Goal: Task Accomplishment & Management: Use online tool/utility

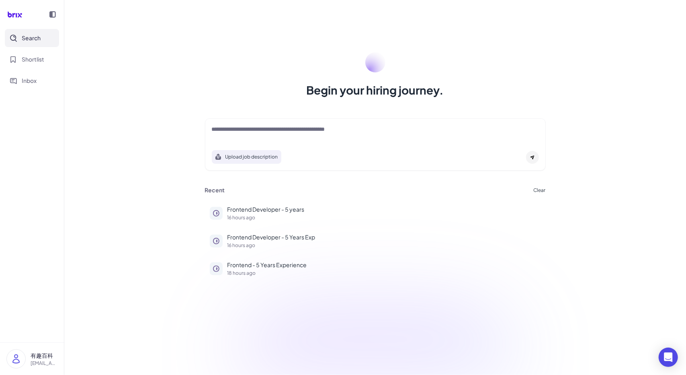
click at [287, 129] on textarea at bounding box center [375, 130] width 327 height 10
drag, startPoint x: 51, startPoint y: 299, endPoint x: 78, endPoint y: 280, distance: 32.3
click at [51, 299] on nav "Search Shortlist Inbox" at bounding box center [32, 185] width 64 height 313
click at [216, 135] on div at bounding box center [375, 133] width 327 height 16
click at [226, 131] on textarea at bounding box center [375, 130] width 327 height 10
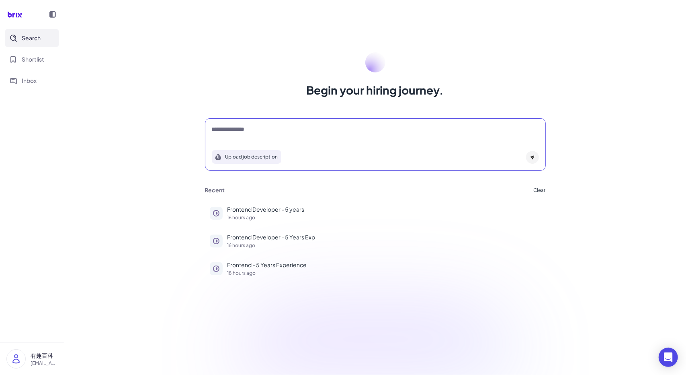
type textarea "**********"
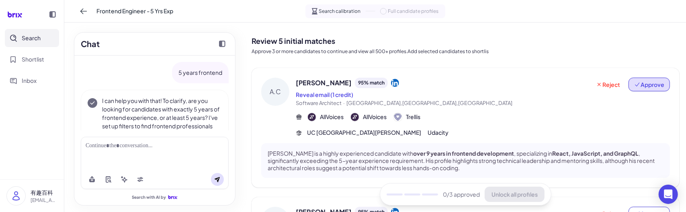
click at [659, 81] on span "Approve" at bounding box center [649, 84] width 30 height 8
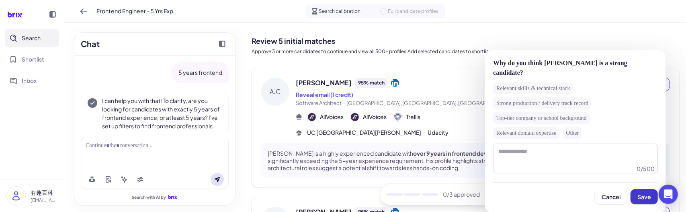
click at [642, 203] on button "Save" at bounding box center [644, 196] width 27 height 15
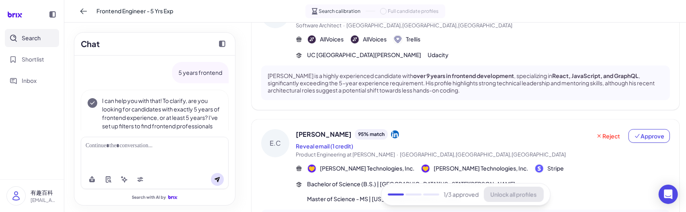
scroll to position [121, 0]
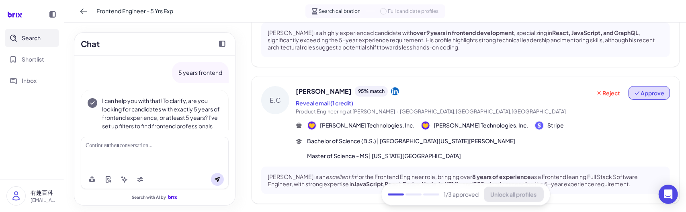
click at [649, 96] on span "Approve" at bounding box center [649, 93] width 30 height 8
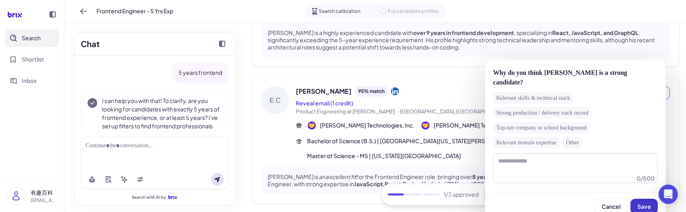
click at [654, 199] on button "Save" at bounding box center [644, 206] width 27 height 15
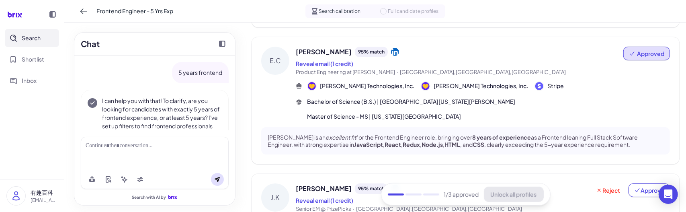
scroll to position [241, 0]
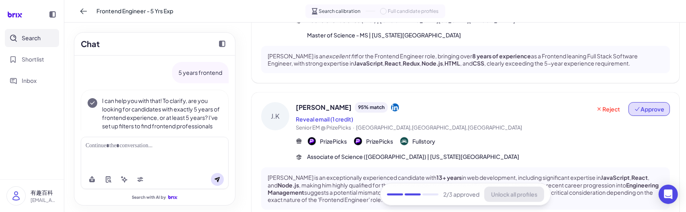
click at [647, 105] on span "Approve" at bounding box center [649, 109] width 30 height 8
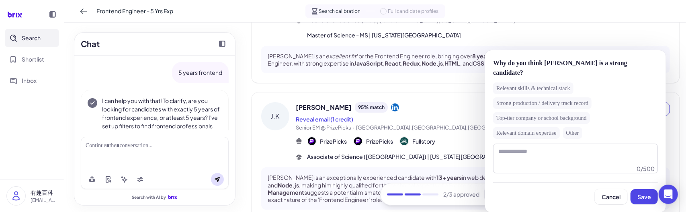
click at [649, 190] on button "Save" at bounding box center [644, 196] width 27 height 15
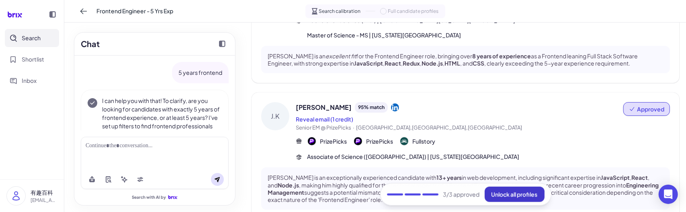
click at [523, 197] on span "Unlock all profiles" at bounding box center [514, 193] width 46 height 7
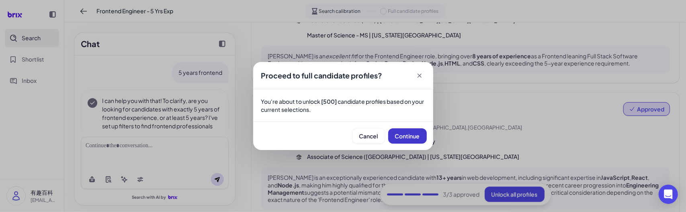
click at [407, 136] on span "Continue" at bounding box center [407, 135] width 25 height 7
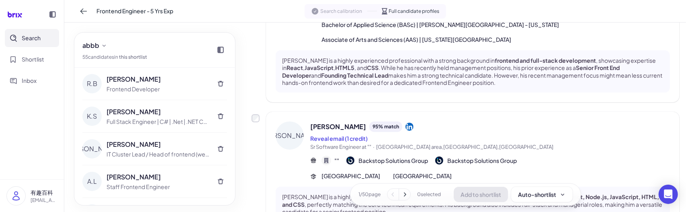
scroll to position [1222, 0]
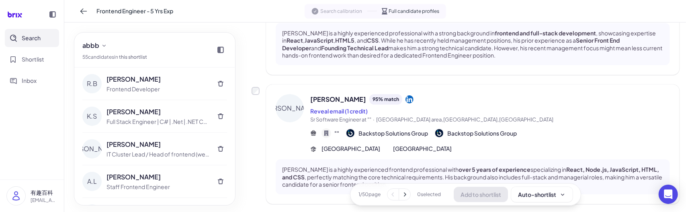
click at [401, 193] on icon at bounding box center [405, 194] width 8 height 8
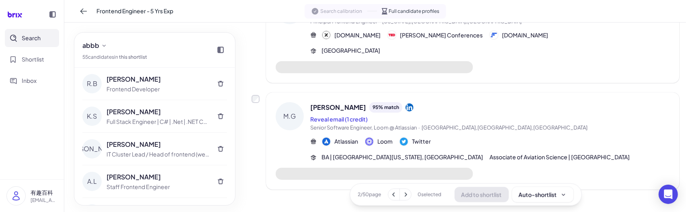
click at [405, 194] on icon at bounding box center [406, 194] width 2 height 4
click at [404, 197] on icon at bounding box center [405, 194] width 8 height 8
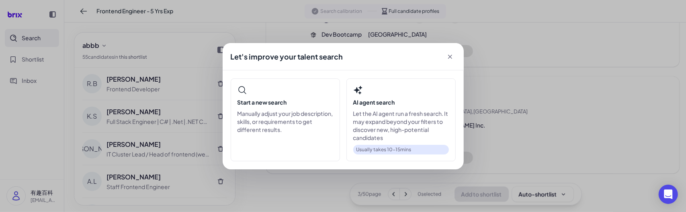
scroll to position [965, 0]
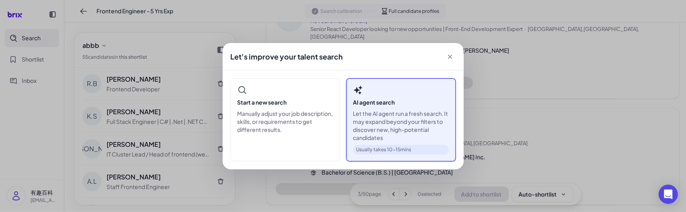
click at [392, 115] on p "Let the AI agent run a fresh search. It may expand beyond your filters to disco…" at bounding box center [401, 125] width 96 height 32
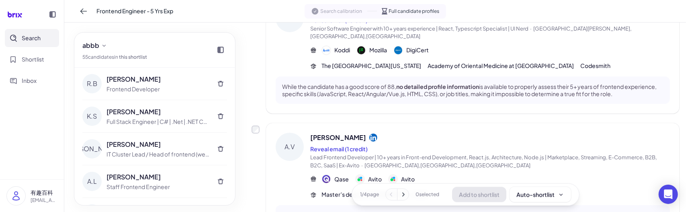
scroll to position [1134, 0]
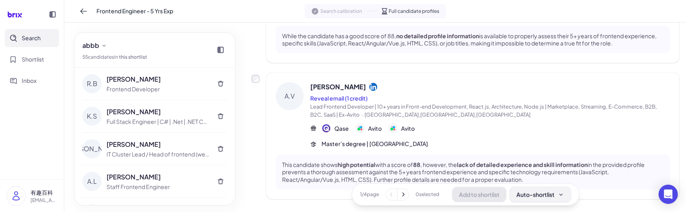
click at [539, 192] on div "Auto-shortlist" at bounding box center [540, 194] width 48 height 8
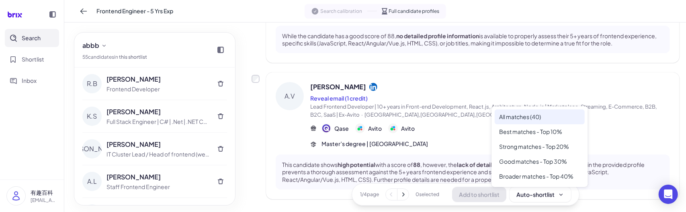
click at [543, 119] on div "All matches (40)" at bounding box center [540, 116] width 90 height 15
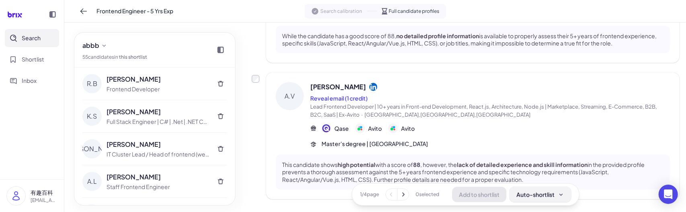
click at [540, 189] on button "Auto-shortlist" at bounding box center [540, 193] width 61 height 15
click at [95, 46] on span "abbb" at bounding box center [90, 46] width 17 height 10
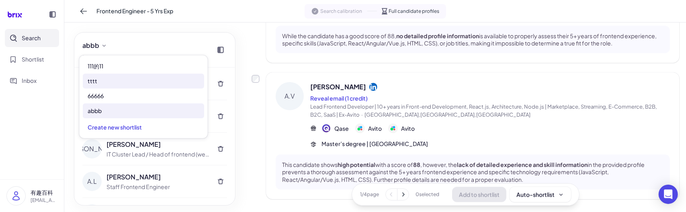
click at [106, 80] on div "tttt" at bounding box center [143, 81] width 121 height 15
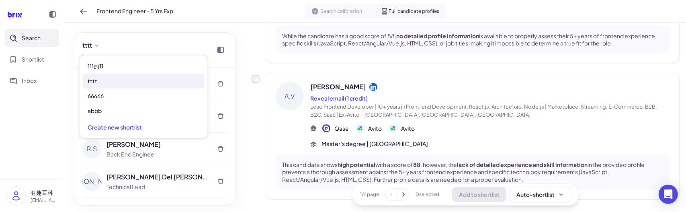
click at [74, 162] on div "V.P [PERSON_NAME] JavaScript Developer N.B [PERSON_NAME] Full Stack Developer […" at bounding box center [154, 136] width 161 height 137
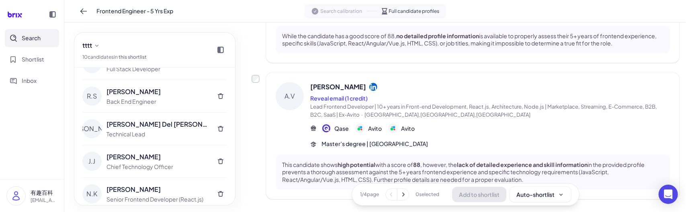
scroll to position [0, 0]
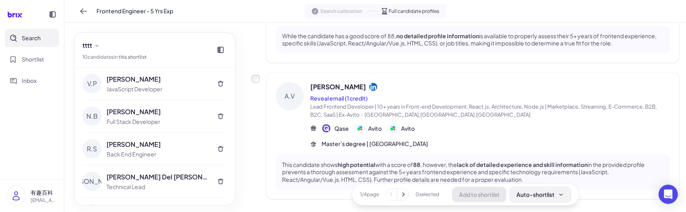
click at [522, 200] on button "Auto-shortlist" at bounding box center [540, 193] width 61 height 15
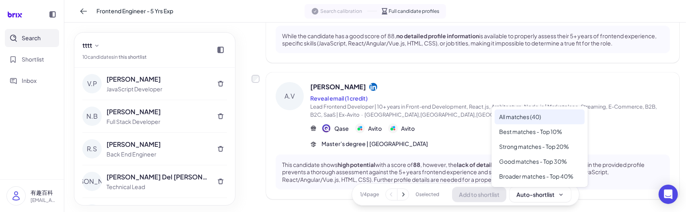
click at [536, 115] on div "All matches (40)" at bounding box center [540, 116] width 90 height 15
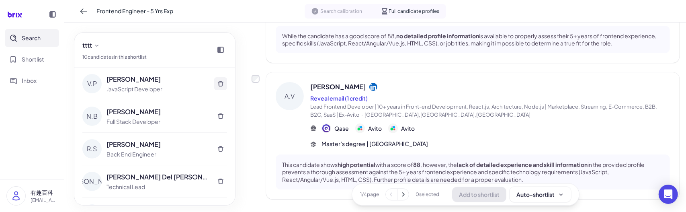
click at [217, 83] on icon at bounding box center [220, 83] width 6 height 6
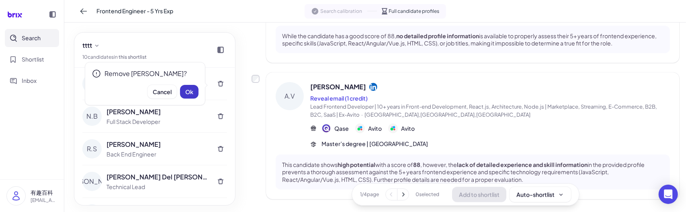
click at [191, 89] on span "Ok" at bounding box center [189, 91] width 8 height 7
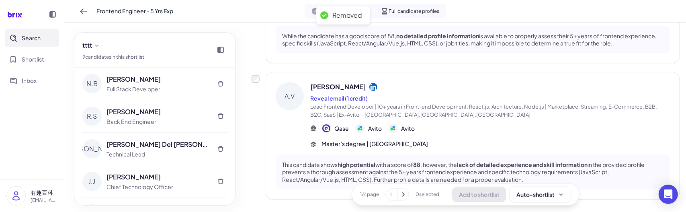
click at [214, 84] on button at bounding box center [220, 83] width 13 height 13
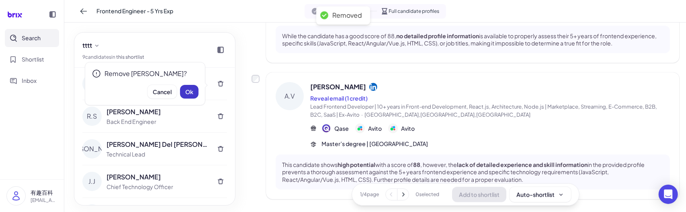
click at [193, 92] on span "Ok" at bounding box center [189, 91] width 8 height 7
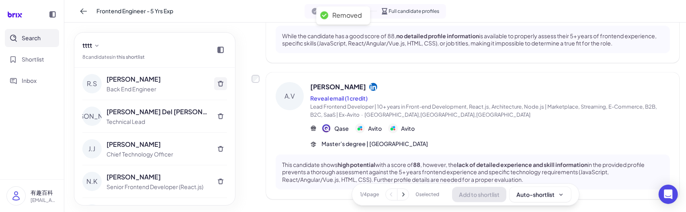
click at [214, 84] on button at bounding box center [220, 83] width 13 height 13
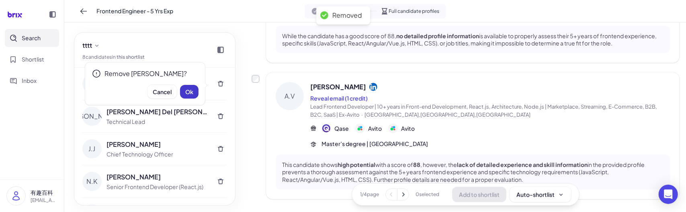
click at [188, 90] on span "Ok" at bounding box center [189, 91] width 8 height 7
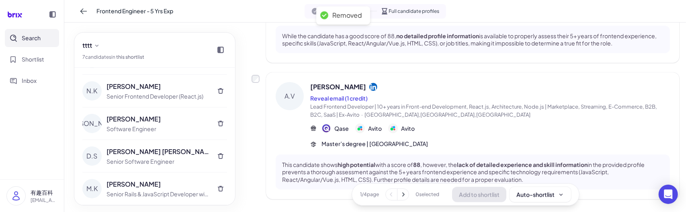
scroll to position [88, 0]
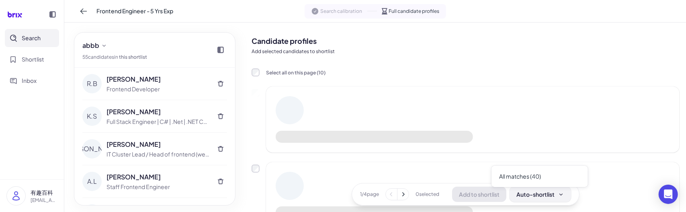
click at [523, 195] on div "Auto-shortlist" at bounding box center [540, 194] width 48 height 8
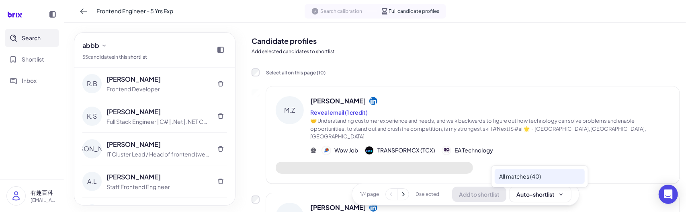
click at [527, 172] on div "All matches (40)" at bounding box center [540, 176] width 90 height 15
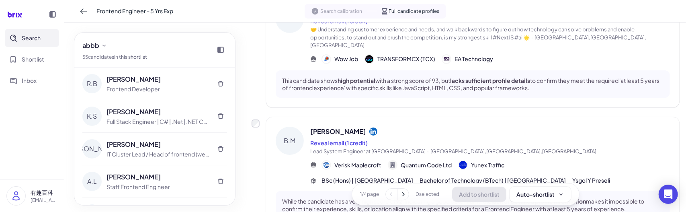
scroll to position [201, 0]
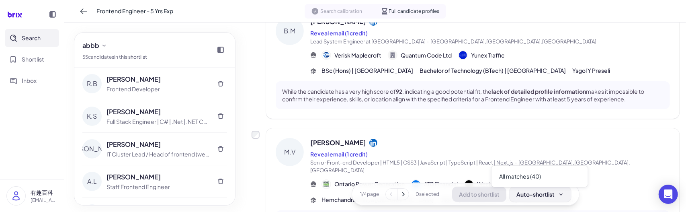
click at [522, 189] on button "Auto-shortlist" at bounding box center [540, 193] width 61 height 15
click at [521, 180] on div "All matches (40)" at bounding box center [540, 176] width 90 height 15
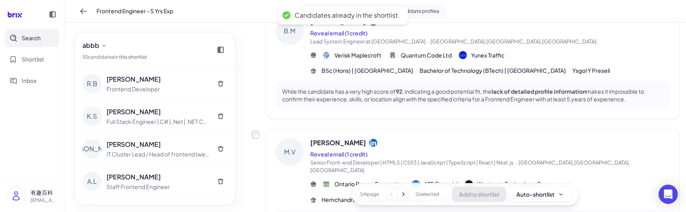
click at [447, 138] on div "[PERSON_NAME]" at bounding box center [490, 143] width 360 height 10
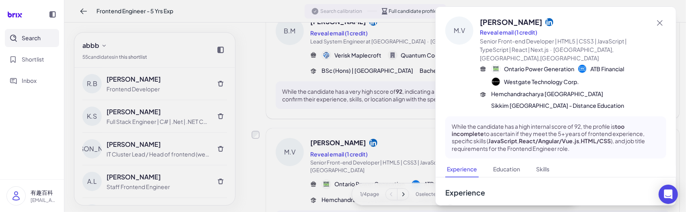
click at [13, 160] on nav "Search Shortlist Inbox" at bounding box center [32, 104] width 64 height 150
click at [420, 191] on div at bounding box center [343, 106] width 686 height 212
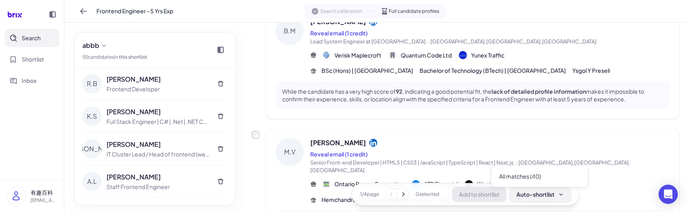
click at [561, 198] on div "Auto-shortlist" at bounding box center [540, 194] width 48 height 8
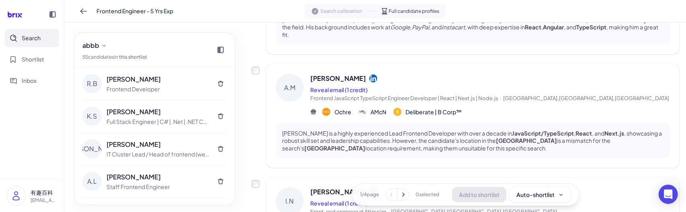
scroll to position [563, 0]
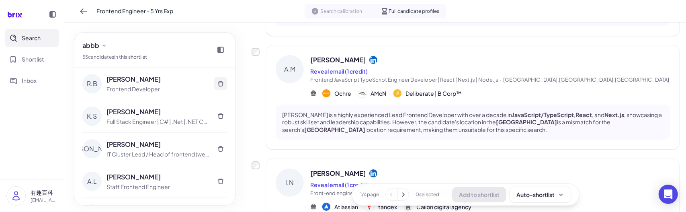
click at [217, 82] on icon at bounding box center [220, 83] width 6 height 6
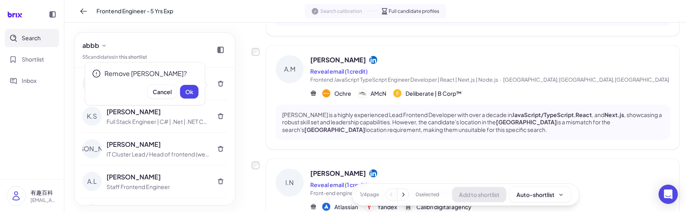
click at [191, 91] on span "Ok" at bounding box center [189, 91] width 8 height 7
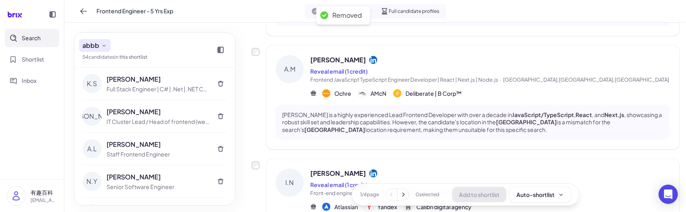
click at [104, 42] on icon at bounding box center [104, 45] width 6 height 6
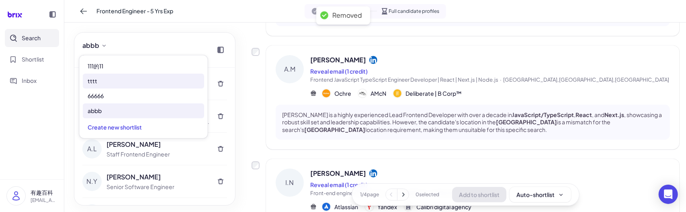
click at [104, 82] on div "tttt" at bounding box center [143, 81] width 121 height 15
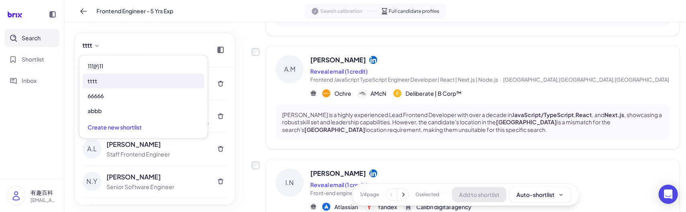
click at [166, 32] on div "tttt 54 candidate s in this shortlist K.S Kassia Souza Full Stack Engineer | C#…" at bounding box center [154, 117] width 181 height 189
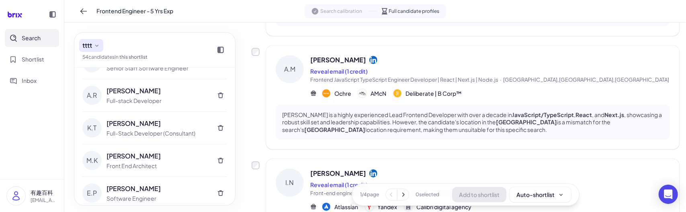
scroll to position [88, 0]
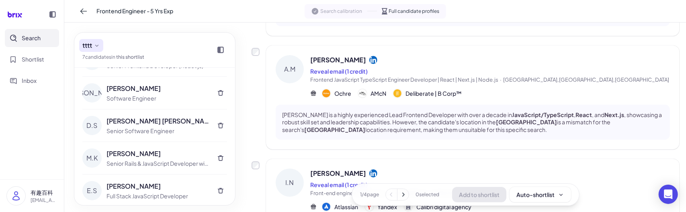
click at [97, 45] on icon at bounding box center [97, 45] width 6 height 6
click at [186, 39] on div "tttt 7 candidate s in this shortlist" at bounding box center [154, 50] width 161 height 35
click at [59, 155] on nav "Search Shortlist Inbox" at bounding box center [32, 104] width 64 height 150
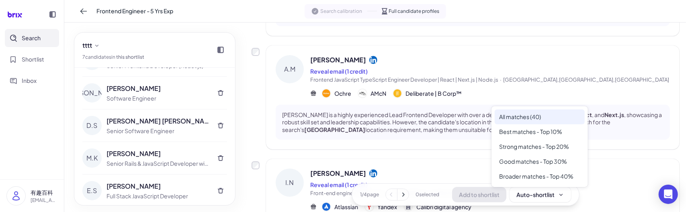
click at [547, 119] on div "All matches (40)" at bounding box center [540, 116] width 90 height 15
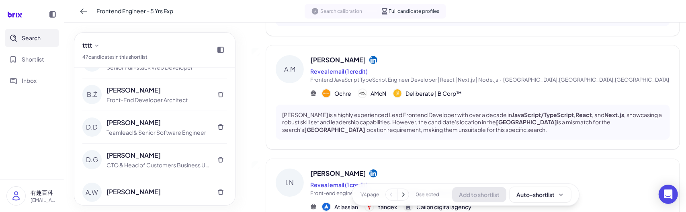
scroll to position [0, 0]
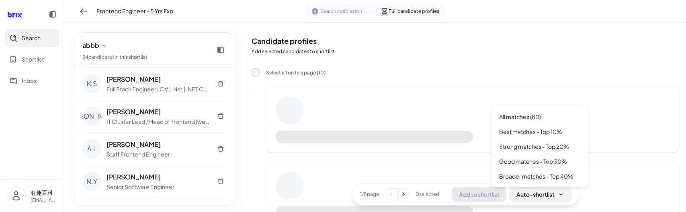
click at [560, 196] on icon at bounding box center [561, 194] width 6 height 6
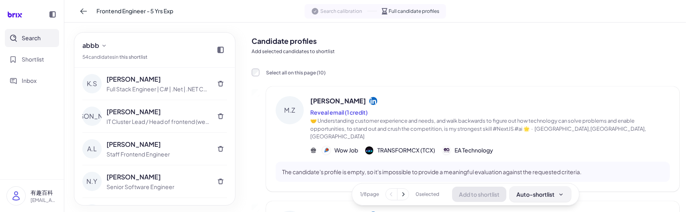
click at [526, 192] on div "Auto-shortlist" at bounding box center [540, 194] width 48 height 8
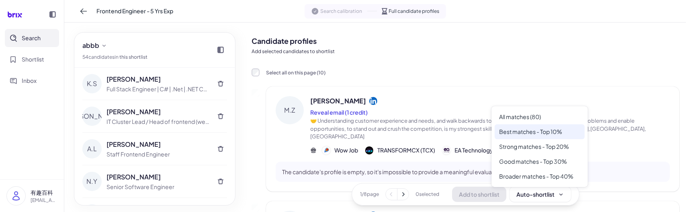
drag, startPoint x: 561, startPoint y: 132, endPoint x: 561, endPoint y: 137, distance: 4.8
click at [561, 132] on div "Best matches - Top 10%" at bounding box center [540, 131] width 90 height 15
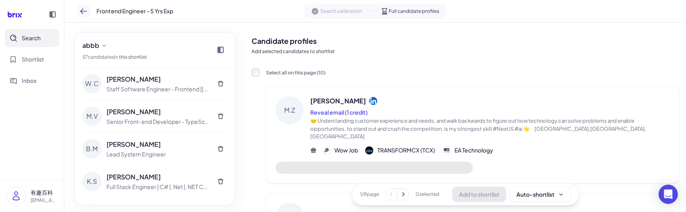
click at [83, 13] on icon at bounding box center [83, 11] width 6 height 6
